Goal: Information Seeking & Learning: Learn about a topic

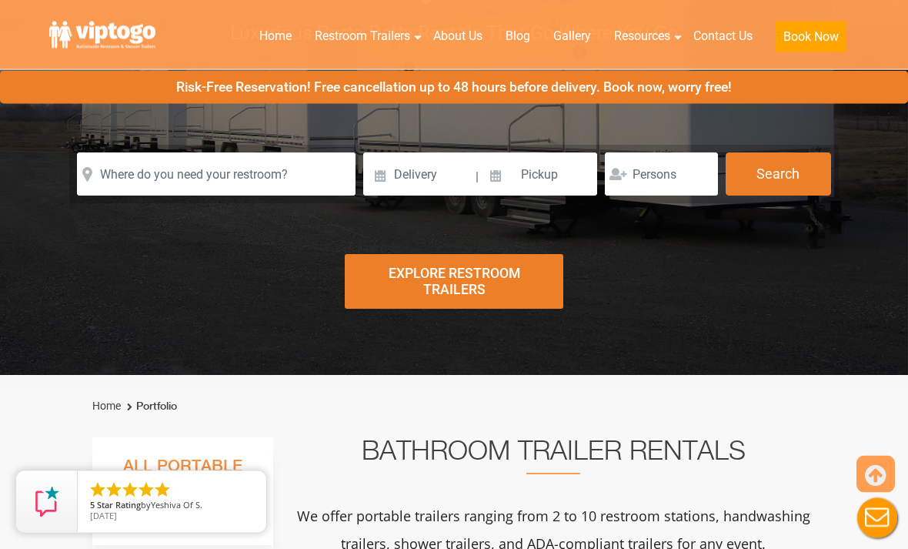
scroll to position [263, 0]
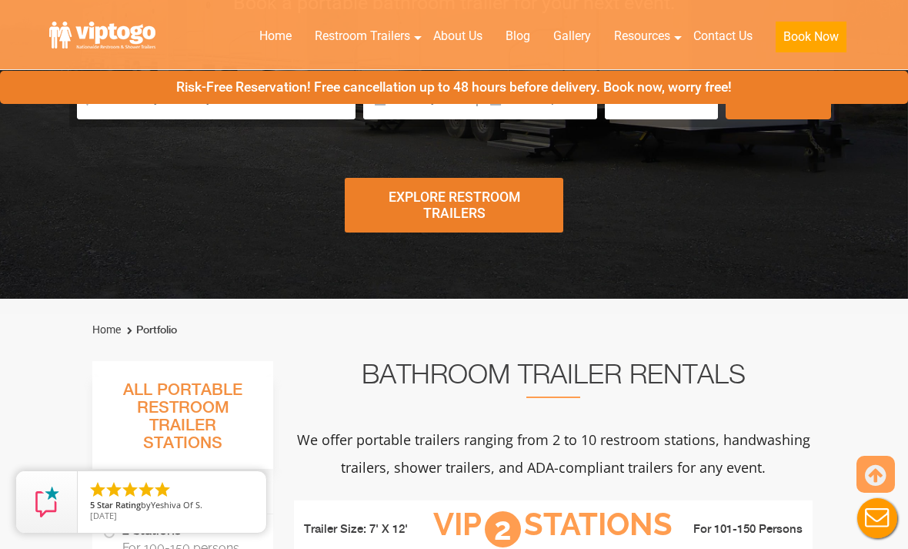
click at [496, 198] on div "Explore Restroom Trailers" at bounding box center [454, 205] width 218 height 55
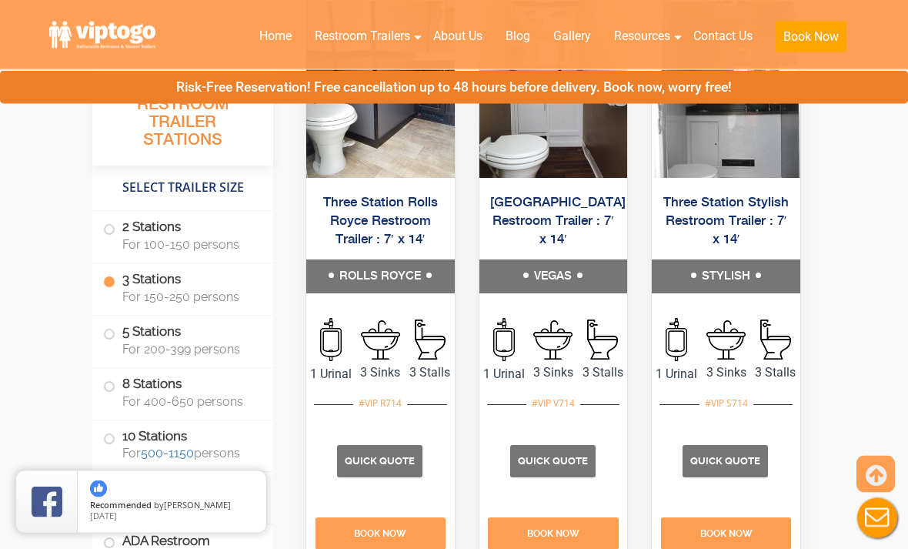
scroll to position [2011, 0]
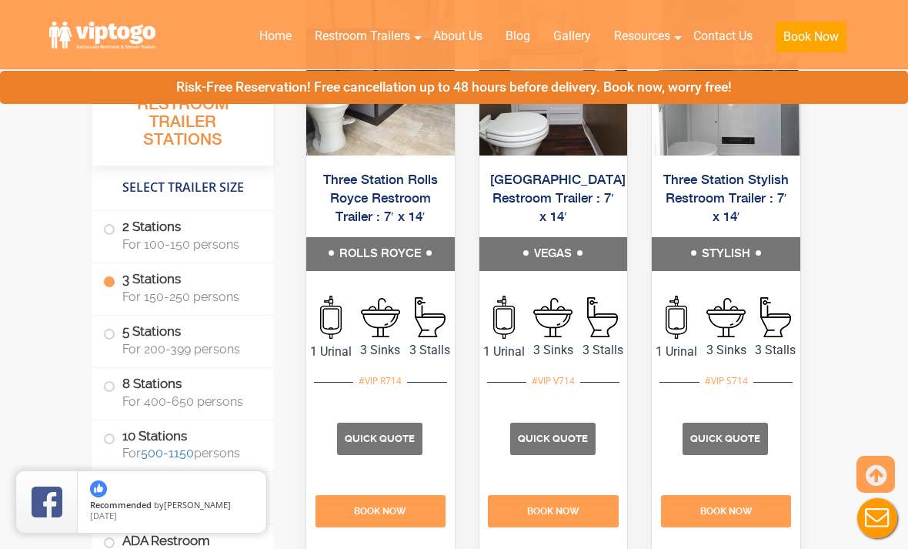
click at [575, 155] on img at bounding box center [553, 66] width 149 height 177
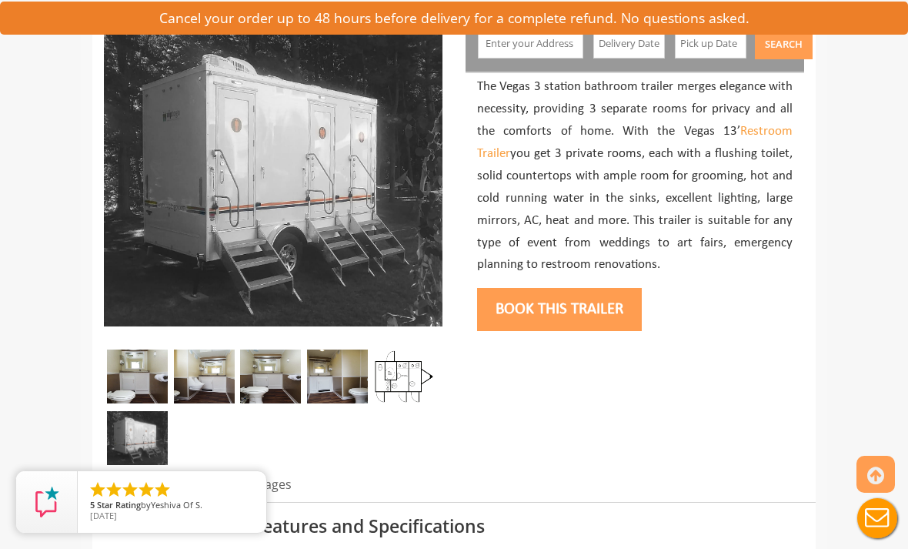
scroll to position [279, 0]
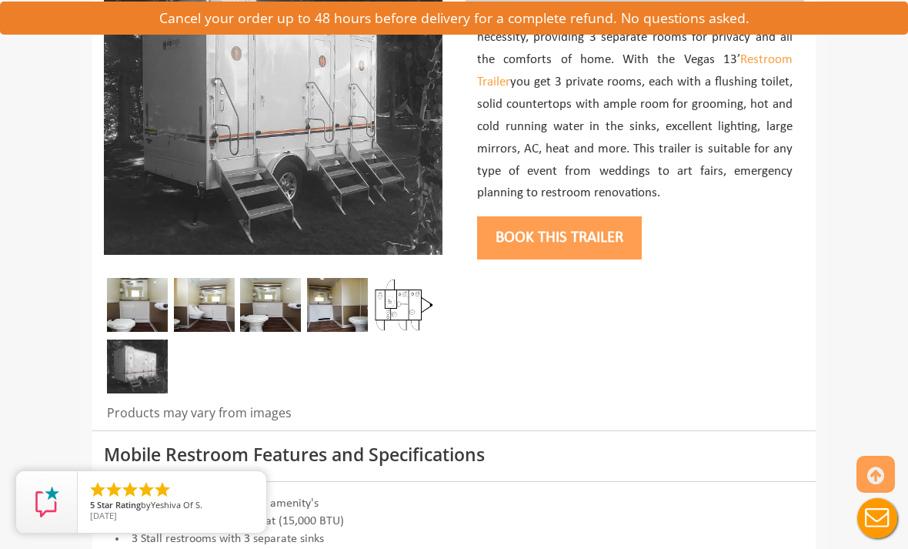
click at [134, 296] on img at bounding box center [137, 305] width 61 height 54
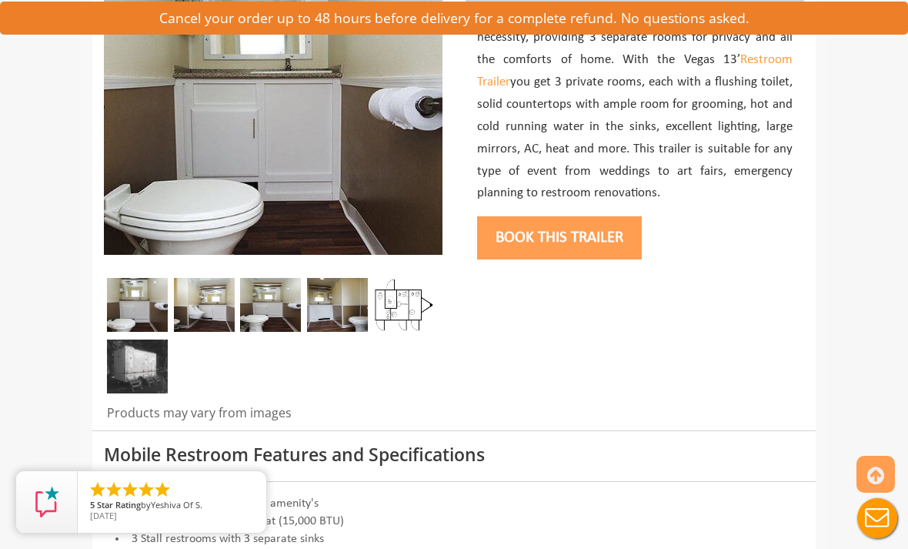
click at [206, 309] on img at bounding box center [204, 305] width 61 height 54
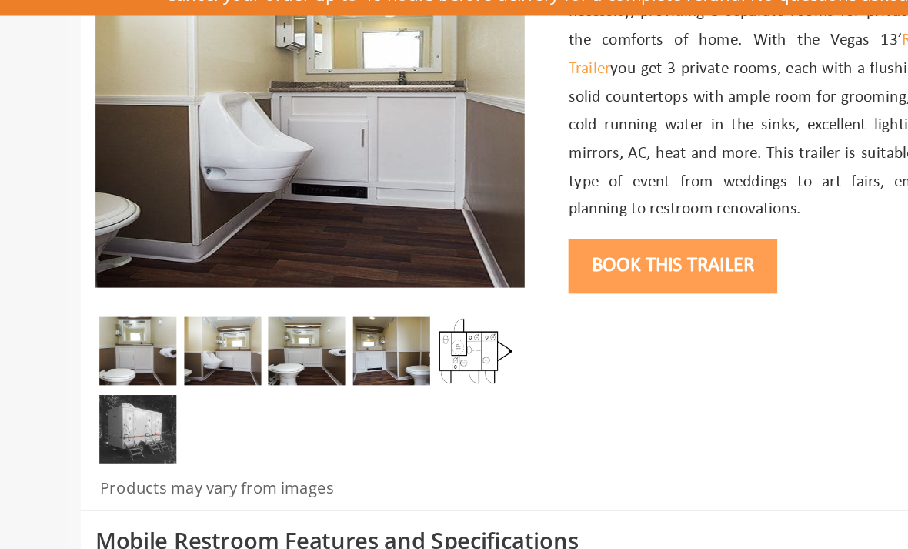
scroll to position [290, 0]
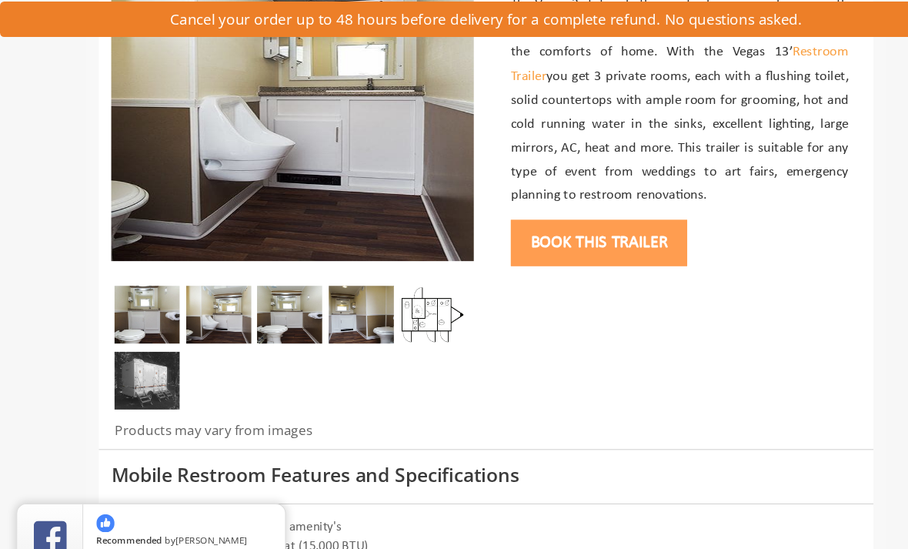
click at [292, 306] on img at bounding box center [270, 294] width 61 height 54
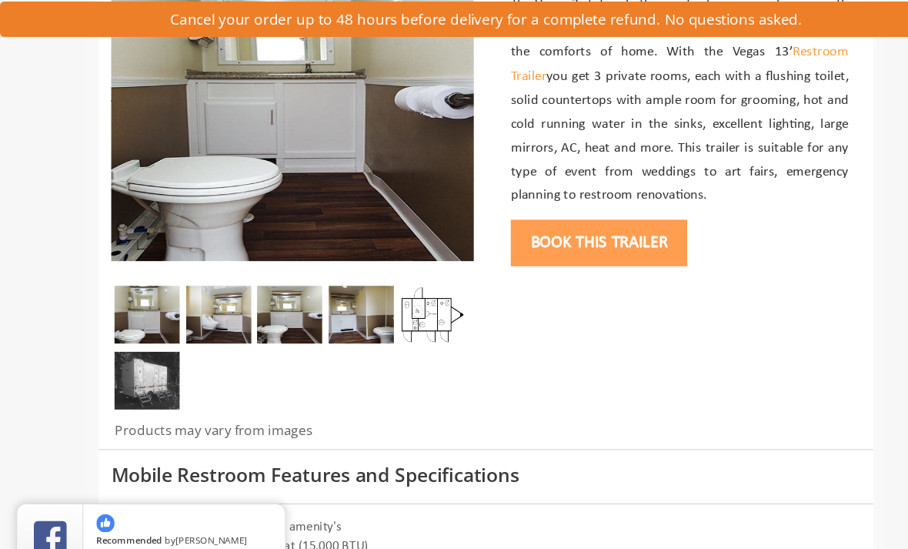
click at [348, 305] on img at bounding box center [337, 294] width 61 height 54
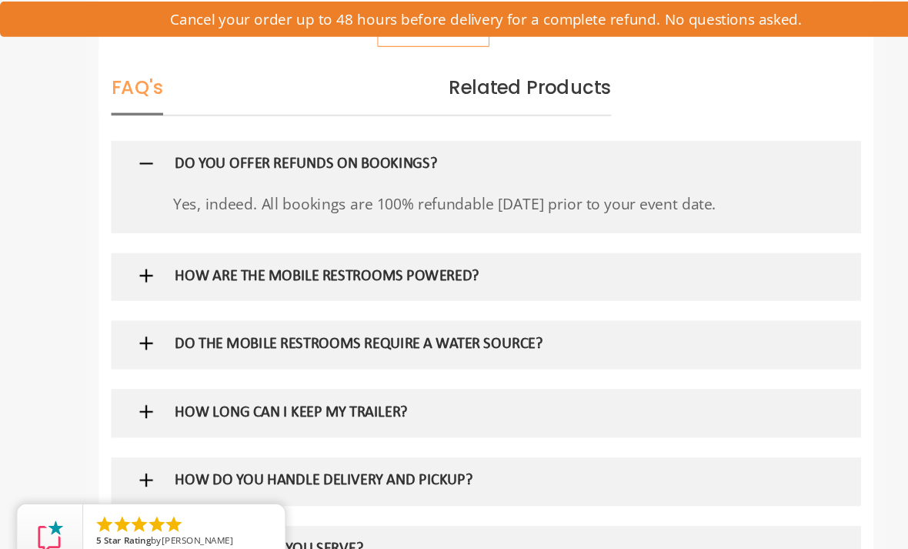
scroll to position [1000, 0]
click at [173, 250] on h5 "HOW ARE THE MOBILE RESTROOMS POWERED?" at bounding box center [433, 258] width 541 height 16
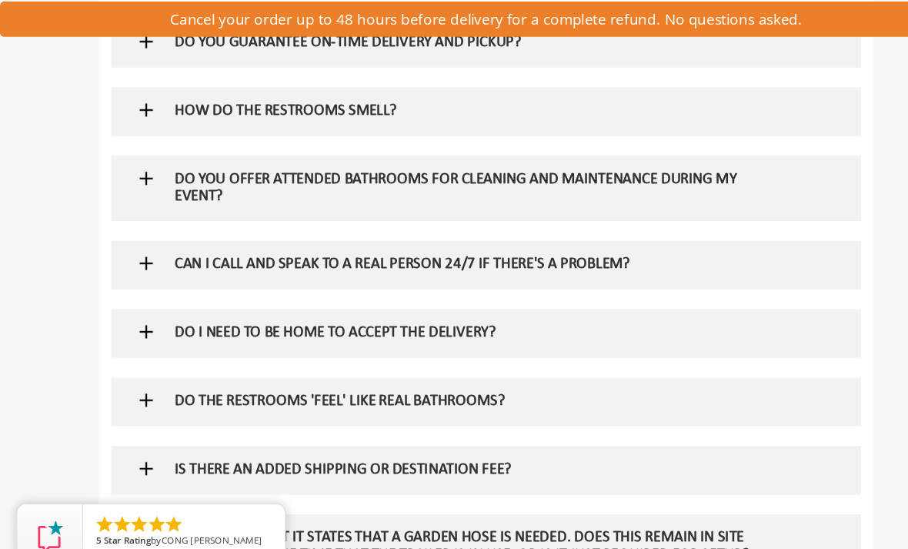
scroll to position [1847, 0]
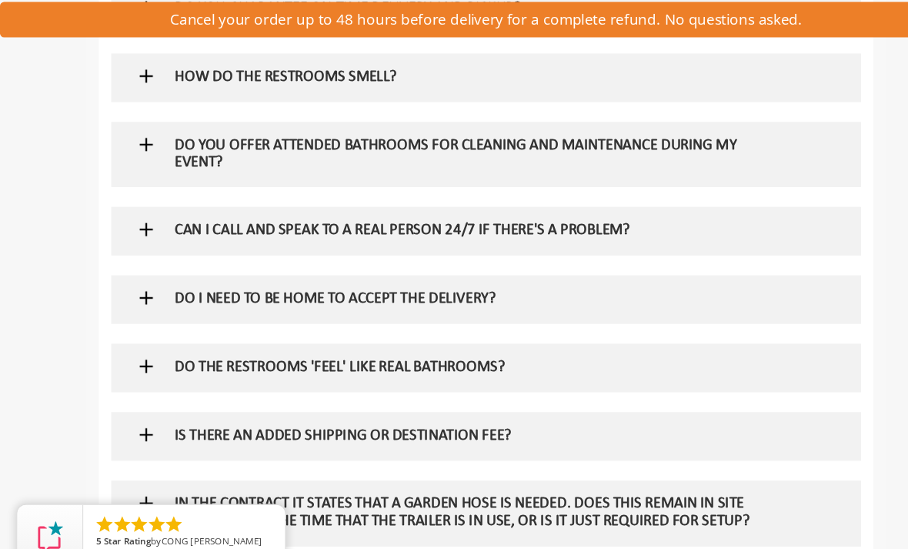
click at [157, 61] on div "HOW DO THE RESTROOMS SMELL?" at bounding box center [434, 72] width 564 height 45
click at [135, 62] on img at bounding box center [136, 71] width 19 height 19
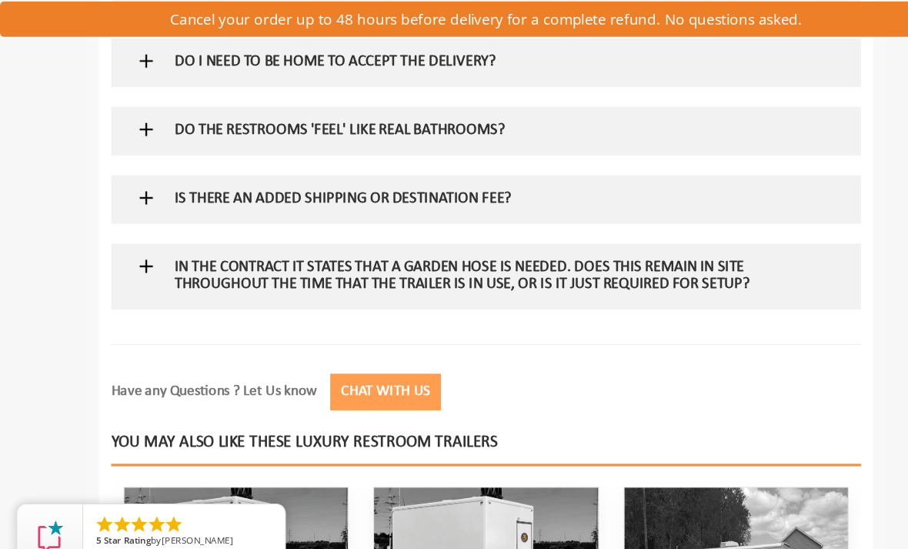
scroll to position [2151, 0]
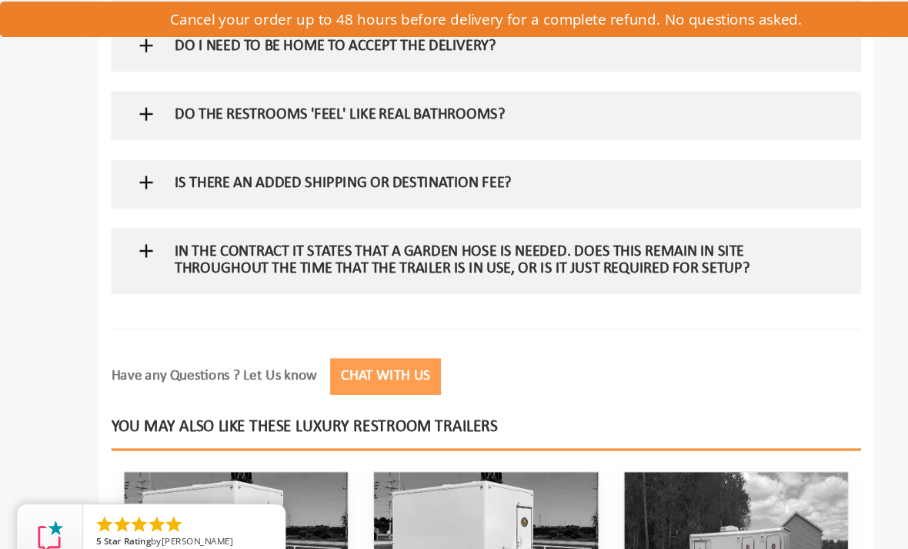
click at [163, 100] on h5 "DO THE RESTROOMS 'FEEL' LIKE REAL BATHROOMS?" at bounding box center [433, 108] width 541 height 16
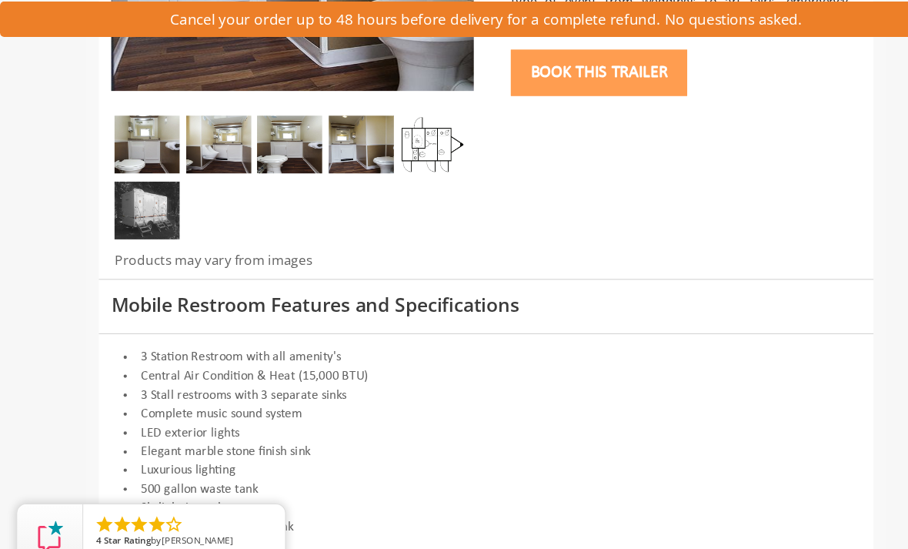
scroll to position [449, 0]
click at [133, 181] on img at bounding box center [137, 196] width 61 height 54
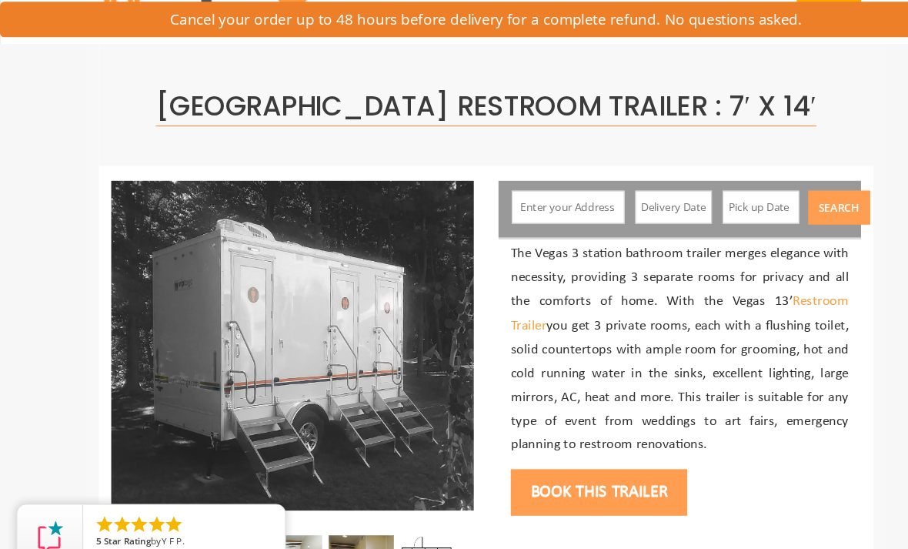
scroll to position [0, 0]
